Goal: Task Accomplishment & Management: Use online tool/utility

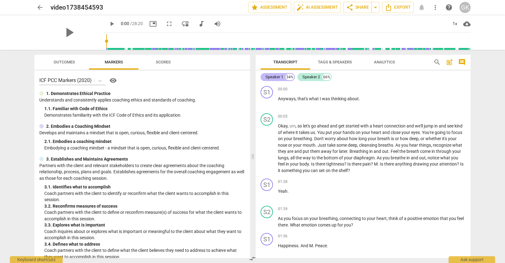
click at [276, 79] on div "Speaker 1" at bounding box center [274, 77] width 18 height 6
click at [332, 62] on span "Tags & Speakers" at bounding box center [335, 62] width 34 height 5
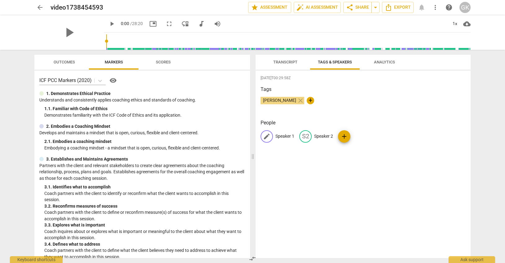
click at [281, 138] on p "Speaker 1" at bounding box center [284, 136] width 19 height 7
type input "Client"
click at [363, 137] on p "Speaker 2" at bounding box center [363, 136] width 19 height 7
click at [363, 137] on div "edit Speaker 2 delete" at bounding box center [328, 136] width 74 height 12
click at [320, 136] on input "Speaker 2" at bounding box center [331, 137] width 50 height 10
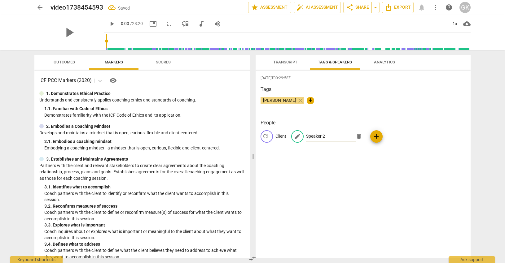
click at [320, 136] on input "Speaker 2" at bounding box center [331, 137] width 50 height 10
drag, startPoint x: 330, startPoint y: 136, endPoint x: 299, endPoint y: 136, distance: 31.3
click at [299, 136] on div "edit Speaker 2 delete" at bounding box center [328, 136] width 74 height 12
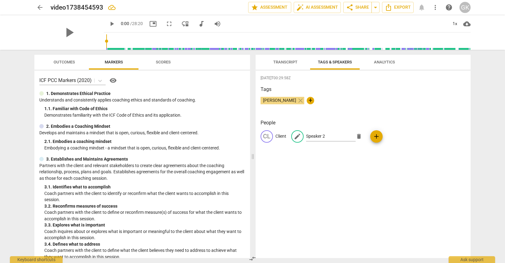
drag, startPoint x: 299, startPoint y: 136, endPoint x: 283, endPoint y: 146, distance: 18.5
click at [283, 146] on div "CL Client edit Speaker 2 delete add" at bounding box center [363, 138] width 205 height 17
click at [311, 135] on input "Speaker 2" at bounding box center [331, 137] width 50 height 10
drag, startPoint x: 305, startPoint y: 136, endPoint x: 318, endPoint y: 138, distance: 12.8
click at [318, 138] on div "edit Speaker 2 delete" at bounding box center [328, 136] width 74 height 12
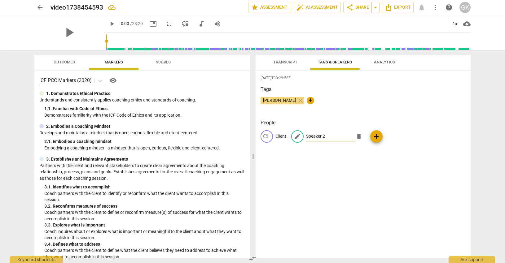
drag, startPoint x: 328, startPoint y: 136, endPoint x: 292, endPoint y: 138, distance: 36.0
click at [292, 138] on div "edit Speaker 2 delete" at bounding box center [328, 136] width 74 height 12
drag, startPoint x: 292, startPoint y: 138, endPoint x: 323, endPoint y: 137, distance: 31.3
click at [323, 137] on div "edit Speaker 2 delete" at bounding box center [328, 136] width 74 height 12
click at [329, 137] on input "Speaker 2" at bounding box center [331, 137] width 50 height 10
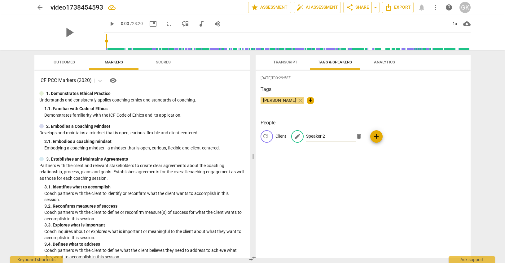
drag, startPoint x: 328, startPoint y: 137, endPoint x: 309, endPoint y: 136, distance: 19.2
click at [309, 136] on input "Speaker 2" at bounding box center [331, 137] width 50 height 10
type input "Coach"
click at [319, 121] on h3 "People" at bounding box center [363, 122] width 205 height 7
click at [283, 66] on button "Transcript" at bounding box center [286, 62] width 50 height 15
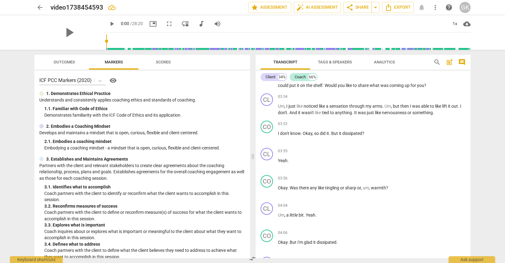
click at [70, 60] on span "Outcomes" at bounding box center [64, 62] width 21 height 5
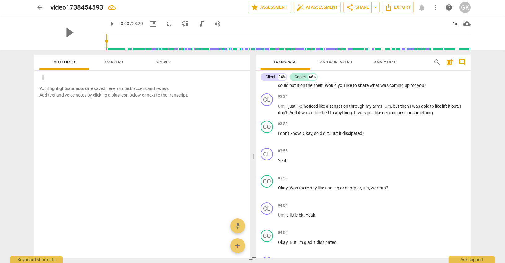
click at [437, 7] on span "more_vert" at bounding box center [435, 7] width 7 height 7
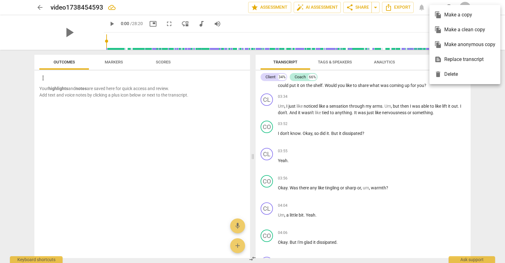
click at [444, 15] on div "file_copy Make a copy" at bounding box center [464, 14] width 61 height 15
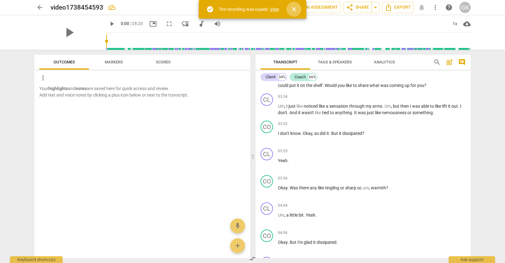
click at [292, 9] on span "close" at bounding box center [293, 9] width 7 height 7
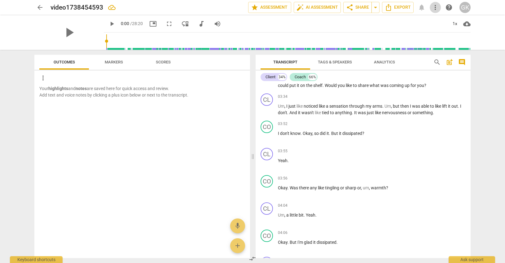
click at [436, 8] on span "more_vert" at bounding box center [435, 7] width 7 height 7
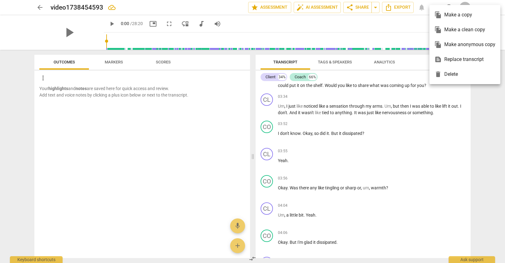
click at [316, 7] on div at bounding box center [252, 131] width 505 height 263
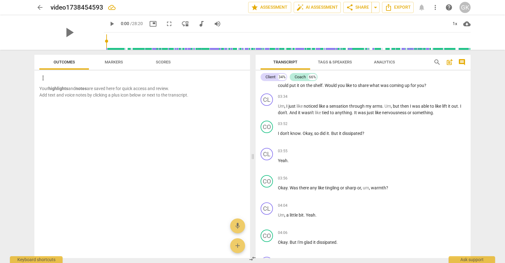
click at [316, 7] on span "auto_fix_high AI Assessment" at bounding box center [317, 7] width 42 height 7
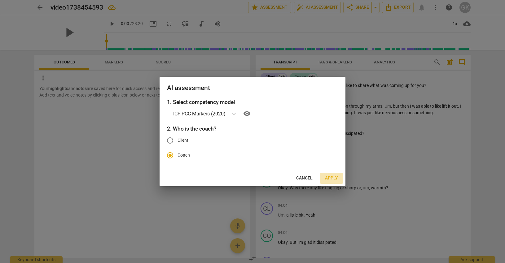
click at [329, 178] on span "Apply" at bounding box center [331, 178] width 13 height 6
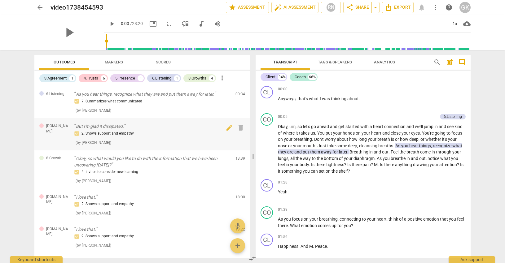
scroll to position [7, 0]
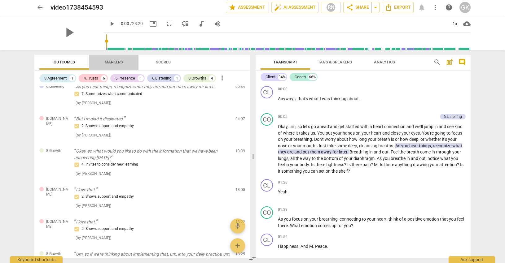
click at [113, 62] on span "Markers" at bounding box center [114, 62] width 18 height 5
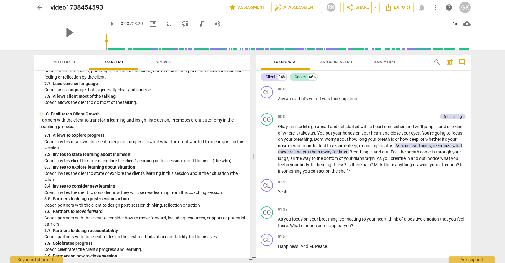
scroll to position [0, 0]
click at [164, 60] on span "Scores" at bounding box center [163, 62] width 15 height 5
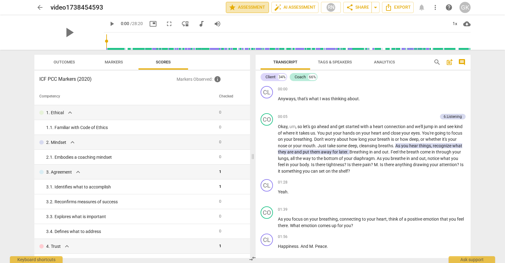
click at [248, 6] on span "star Assessment" at bounding box center [247, 7] width 37 height 7
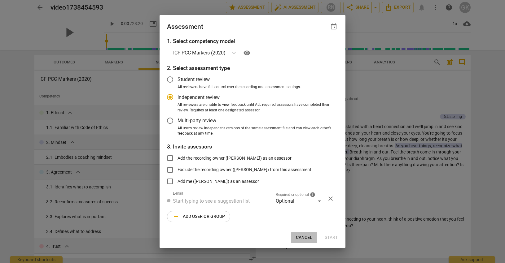
click at [303, 239] on span "Cancel" at bounding box center [304, 238] width 16 height 6
radio input "false"
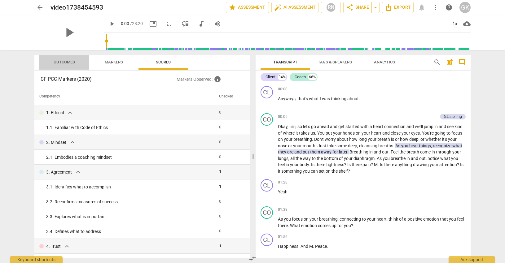
click at [59, 64] on span "Outcomes" at bounding box center [64, 62] width 21 height 5
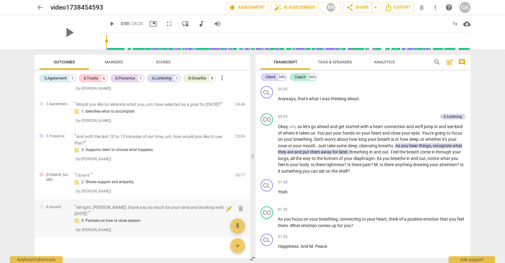
scroll to position [292, 0]
click at [281, 8] on span "auto_fix_high AI Assessment" at bounding box center [295, 7] width 42 height 7
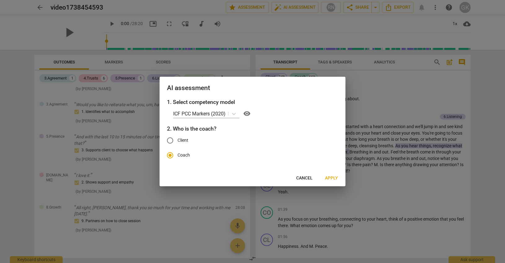
click at [304, 178] on span "Cancel" at bounding box center [304, 178] width 16 height 6
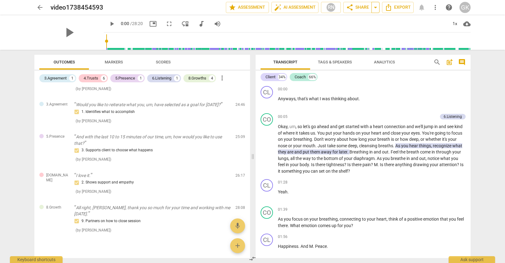
click at [372, 9] on span "arrow_drop_down" at bounding box center [375, 7] width 7 height 7
click at [328, 25] on div "play_arrow 0:00 / 28:20 picture_in_picture fullscreen move_down audiotrack volu…" at bounding box center [287, 23] width 367 height 17
click at [448, 6] on span "help" at bounding box center [448, 7] width 7 height 7
click at [252, 9] on span "star Assessment" at bounding box center [247, 7] width 37 height 7
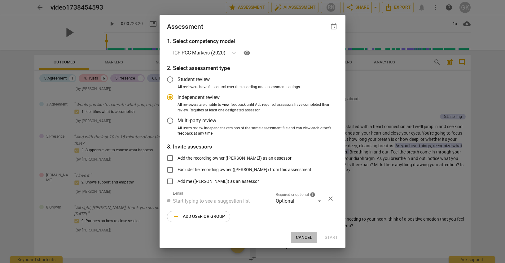
click at [303, 238] on span "Cancel" at bounding box center [304, 238] width 16 height 6
radio input "false"
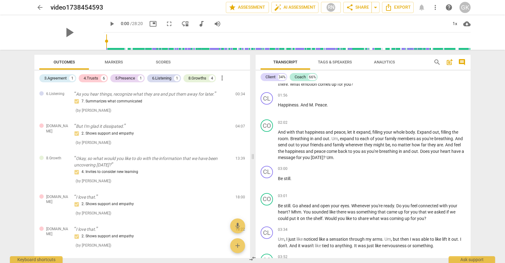
scroll to position [142, 0]
